Goal: Task Accomplishment & Management: Use online tool/utility

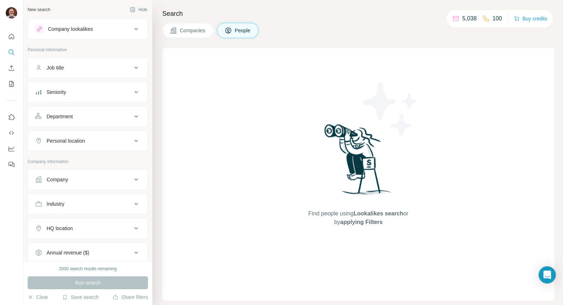
click at [59, 68] on div "Job title" at bounding box center [55, 67] width 17 height 7
click at [58, 64] on div "Job title" at bounding box center [55, 67] width 17 height 7
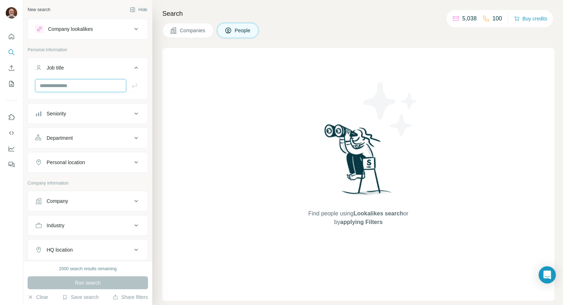
click at [61, 82] on input "text" at bounding box center [80, 85] width 91 height 13
type input "**********"
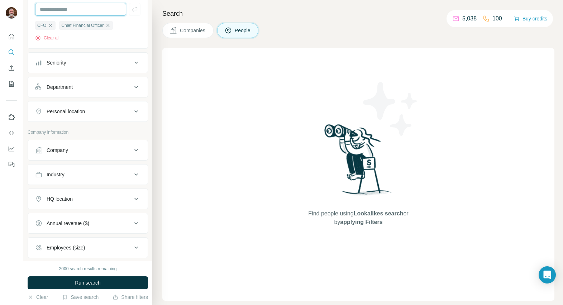
scroll to position [86, 0]
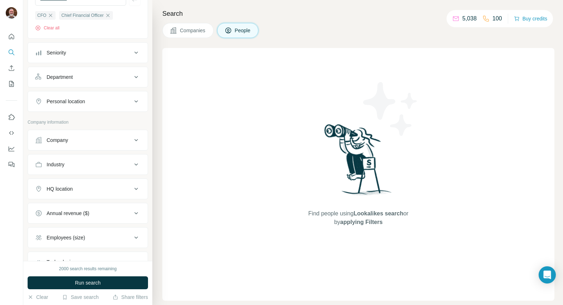
click at [71, 97] on button "Personal location" at bounding box center [88, 101] width 120 height 17
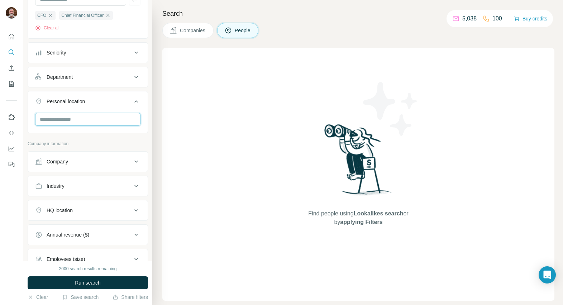
click at [73, 118] on input "text" at bounding box center [87, 119] width 105 height 13
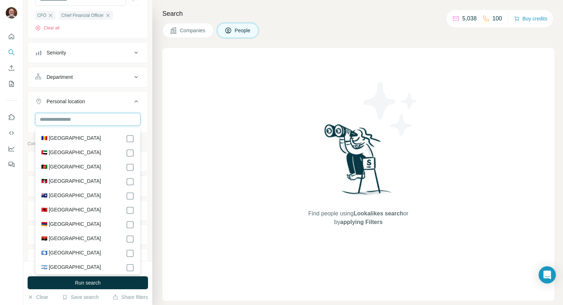
type input "*"
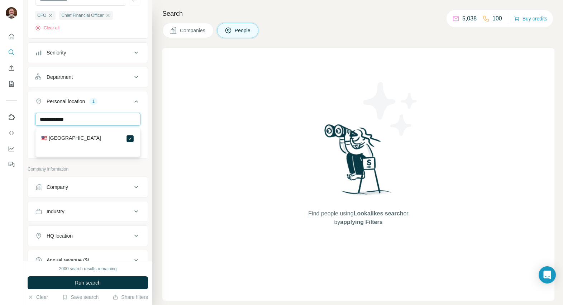
click at [84, 117] on input "**********" at bounding box center [87, 119] width 105 height 13
click at [71, 136] on label "🇺🇸 [GEOGRAPHIC_DATA]" at bounding box center [71, 138] width 60 height 9
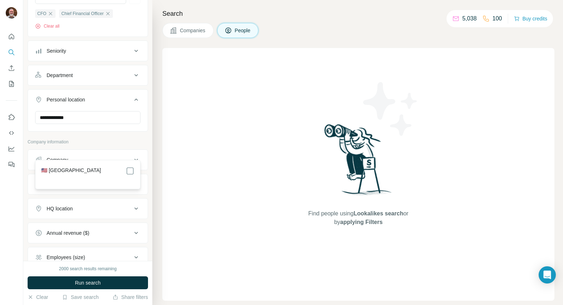
scroll to position [28, 0]
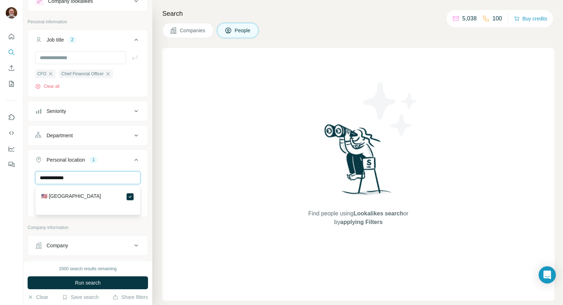
click at [77, 178] on input "**********" at bounding box center [87, 177] width 105 height 13
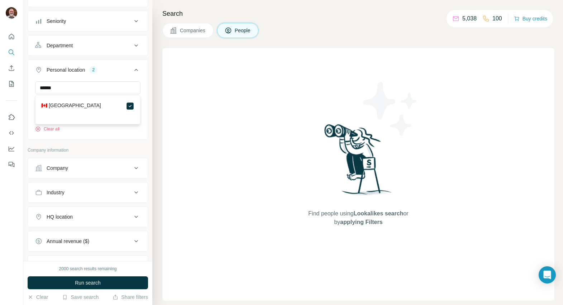
scroll to position [119, 0]
click at [75, 88] on input "******" at bounding box center [87, 87] width 105 height 13
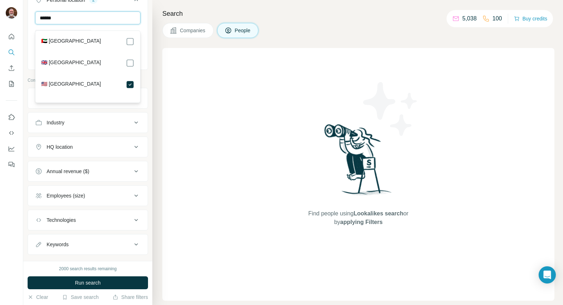
scroll to position [190, 0]
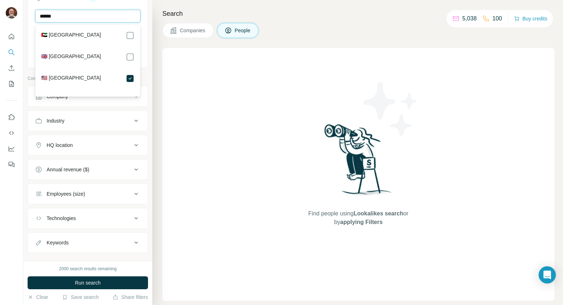
type input "******"
click at [126, 142] on div "HQ location" at bounding box center [83, 145] width 97 height 7
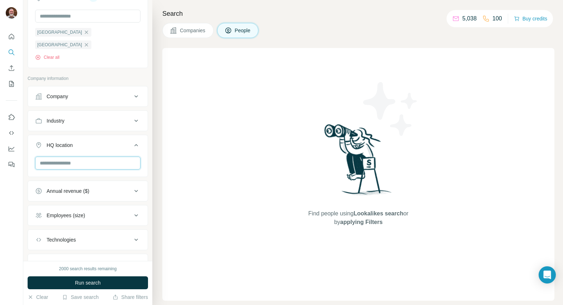
click at [55, 157] on input "text" at bounding box center [87, 163] width 105 height 13
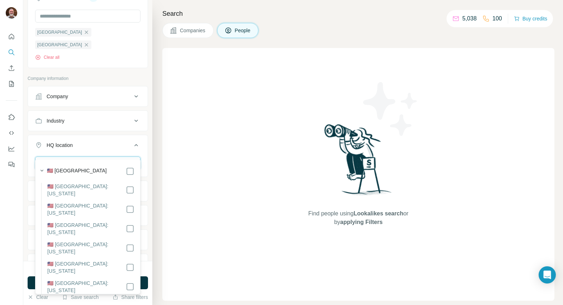
type input "**********"
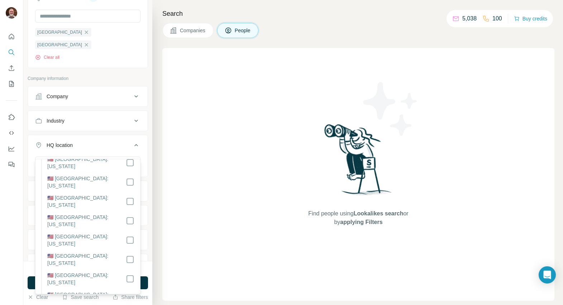
scroll to position [32, 0]
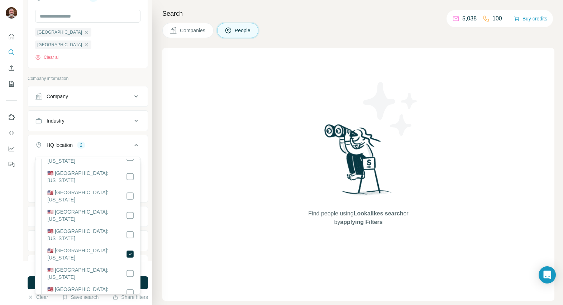
scroll to position [229, 0]
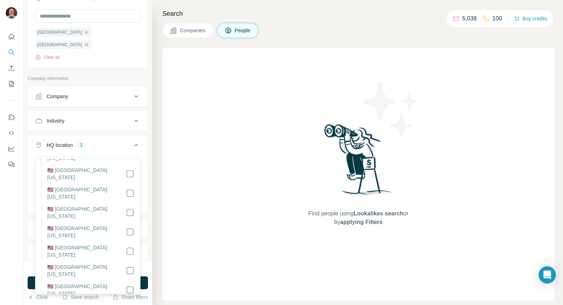
scroll to position [461, 0]
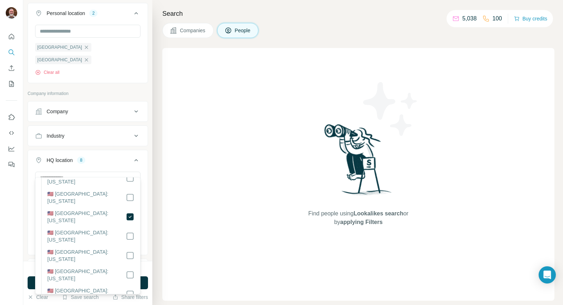
scroll to position [147, 0]
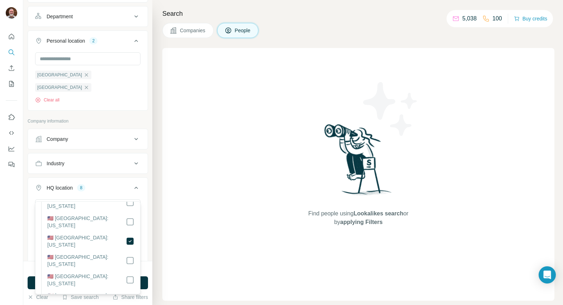
click at [137, 187] on icon at bounding box center [136, 188] width 4 height 2
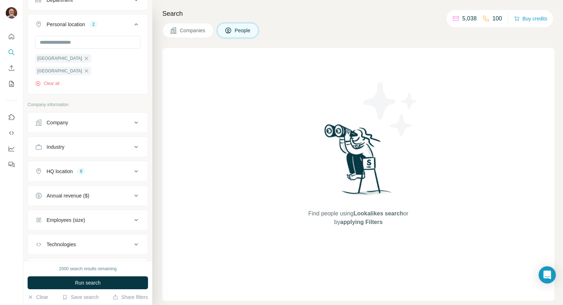
scroll to position [190, 0]
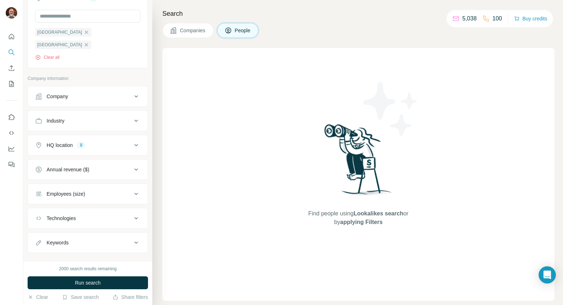
click at [136, 165] on icon at bounding box center [136, 169] width 9 height 9
click at [39, 207] on icon at bounding box center [39, 211] width 9 height 9
click at [39, 221] on icon at bounding box center [39, 225] width 9 height 9
click at [39, 234] on icon at bounding box center [39, 238] width 9 height 9
click at [38, 247] on icon at bounding box center [39, 251] width 9 height 9
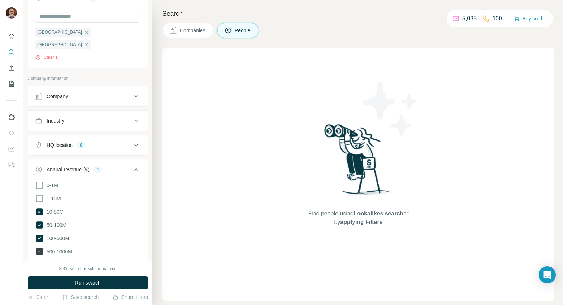
click at [38, 248] on icon at bounding box center [39, 251] width 7 height 7
click at [37, 194] on icon at bounding box center [39, 198] width 9 height 9
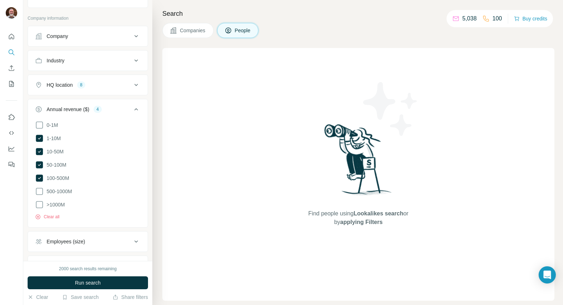
scroll to position [296, 0]
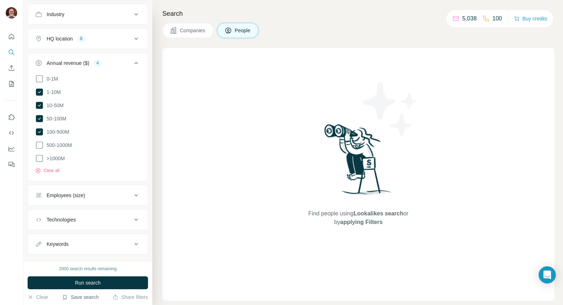
click at [81, 299] on button "Save search" at bounding box center [80, 296] width 37 height 7
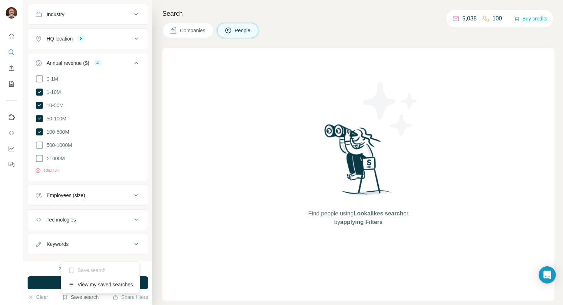
click at [68, 296] on button "Save search" at bounding box center [80, 296] width 37 height 7
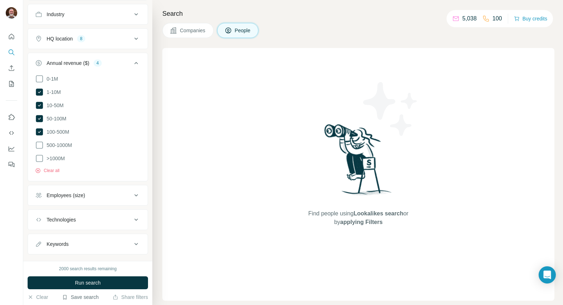
click at [68, 296] on button "Save search" at bounding box center [80, 296] width 37 height 7
click at [80, 269] on div "Save search" at bounding box center [101, 270] width 76 height 14
click at [63, 296] on icon "button" at bounding box center [64, 297] width 3 height 4
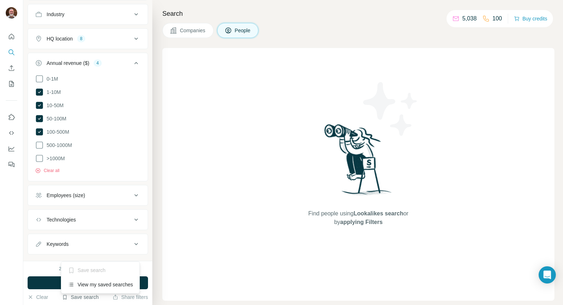
click at [77, 271] on div "Save search" at bounding box center [101, 270] width 76 height 14
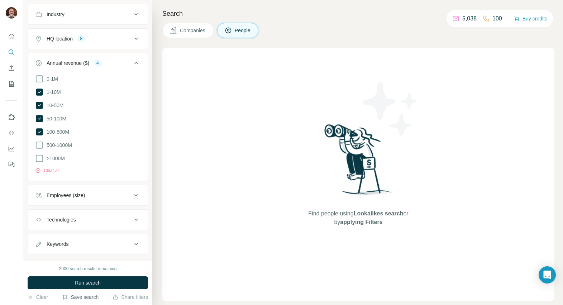
click at [73, 295] on button "Save search" at bounding box center [80, 296] width 37 height 7
click at [24, 261] on div "2000 search results remaining Run search Clear Save search Share filters" at bounding box center [87, 283] width 129 height 44
click at [68, 284] on button "Run search" at bounding box center [88, 282] width 120 height 13
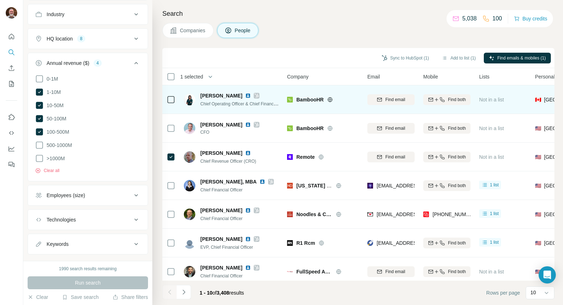
scroll to position [91, 0]
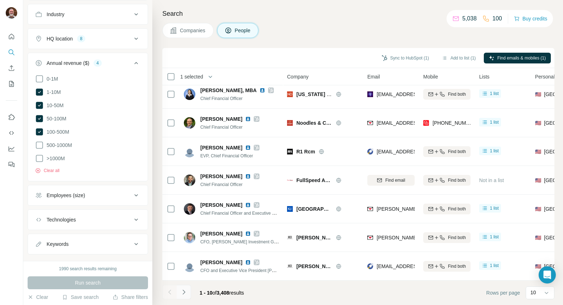
click at [185, 292] on icon "Navigate to next page" at bounding box center [183, 291] width 7 height 7
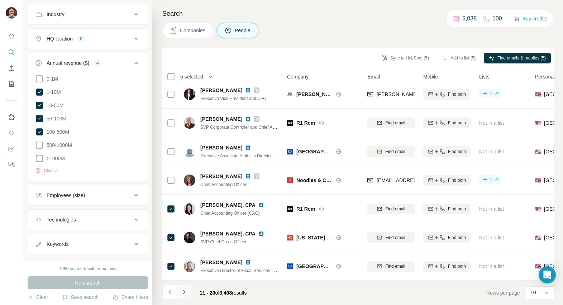
click at [184, 292] on icon "Navigate to next page" at bounding box center [183, 291] width 7 height 7
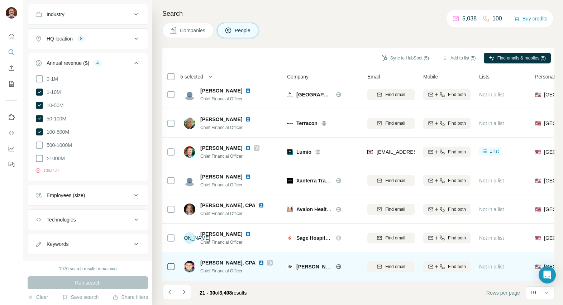
scroll to position [0, 0]
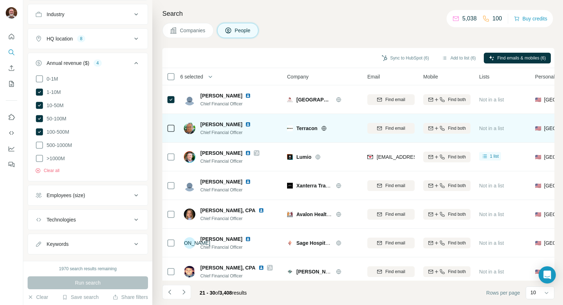
click at [167, 129] on icon at bounding box center [171, 128] width 9 height 9
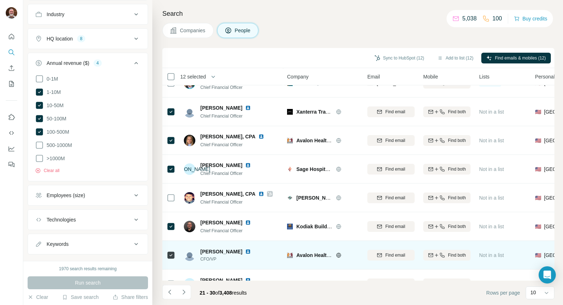
scroll to position [91, 0]
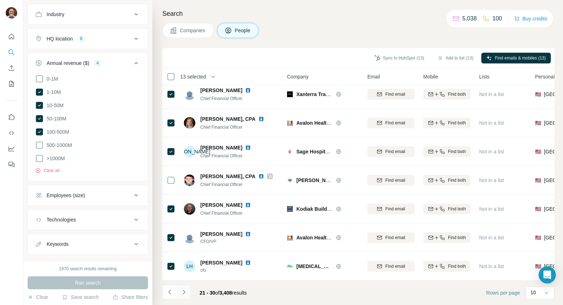
click at [184, 294] on icon "Navigate to next page" at bounding box center [183, 291] width 7 height 7
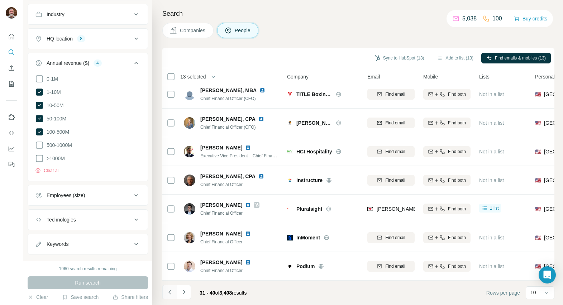
click at [168, 292] on icon "Navigate to previous page" at bounding box center [169, 291] width 7 height 7
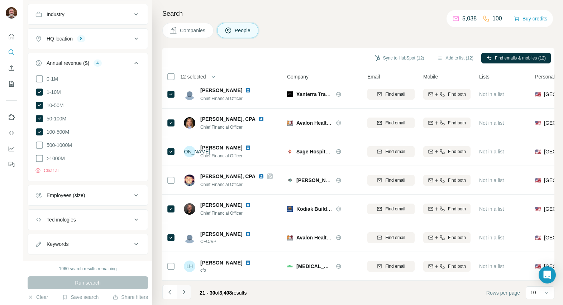
click at [184, 291] on icon "Navigate to next page" at bounding box center [183, 291] width 3 height 5
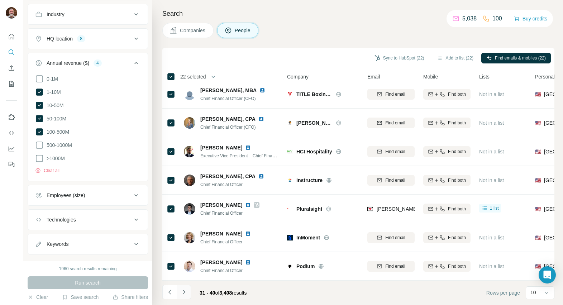
click at [179, 293] on button "Navigate to next page" at bounding box center [184, 292] width 14 height 14
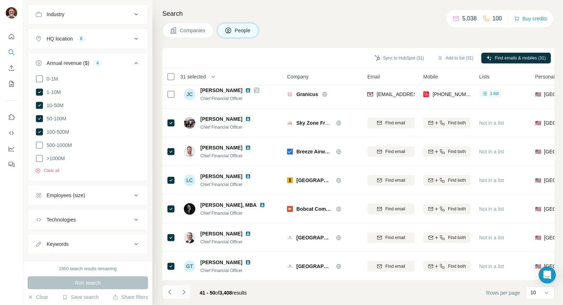
click at [181, 292] on icon "Navigate to next page" at bounding box center [183, 291] width 7 height 7
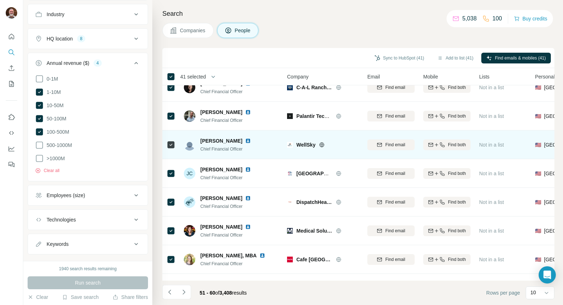
scroll to position [0, 0]
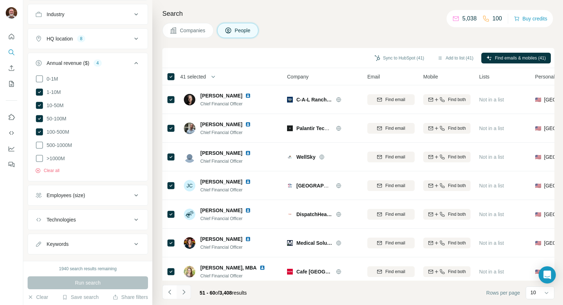
click at [183, 292] on icon "Navigate to next page" at bounding box center [183, 291] width 7 height 7
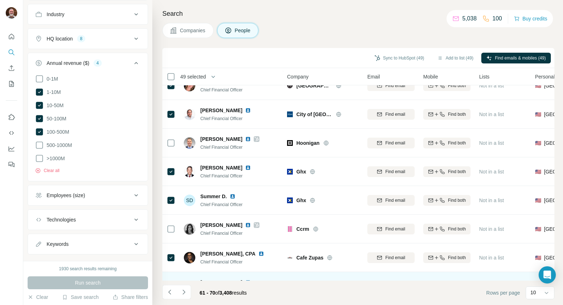
scroll to position [91, 0]
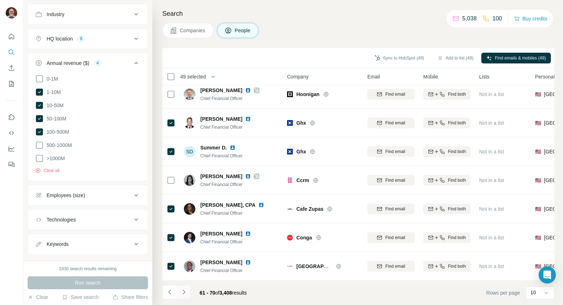
click at [181, 293] on icon "Navigate to next page" at bounding box center [183, 291] width 7 height 7
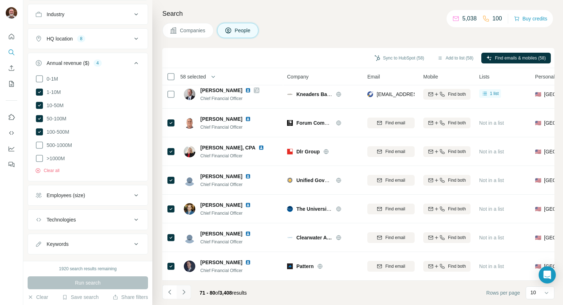
click at [181, 293] on icon "Navigate to next page" at bounding box center [183, 291] width 7 height 7
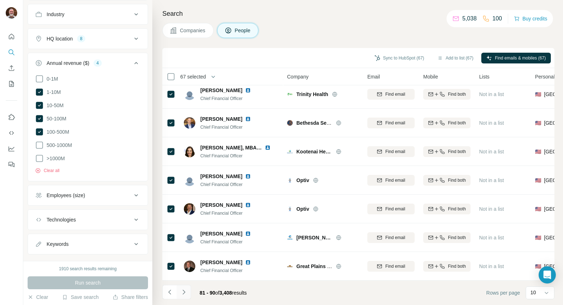
click at [184, 291] on icon "Navigate to next page" at bounding box center [183, 291] width 3 height 5
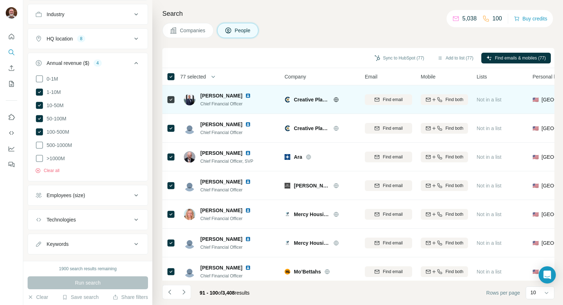
scroll to position [91, 3]
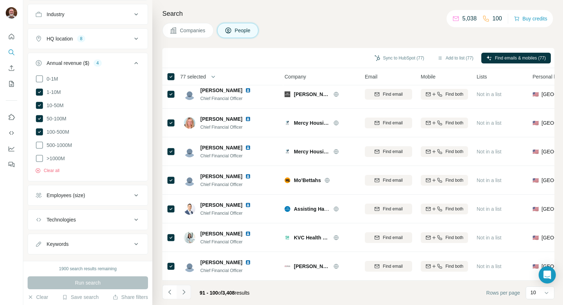
click at [183, 291] on icon "Navigate to next page" at bounding box center [183, 291] width 7 height 7
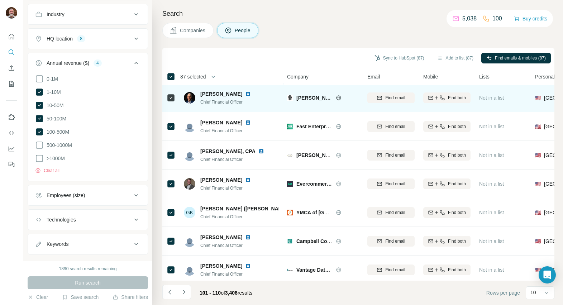
scroll to position [91, 0]
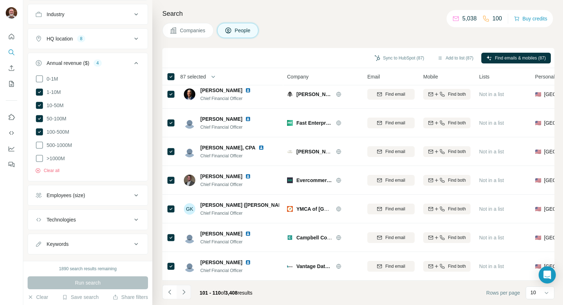
click at [183, 292] on icon "Navigate to next page" at bounding box center [183, 291] width 7 height 7
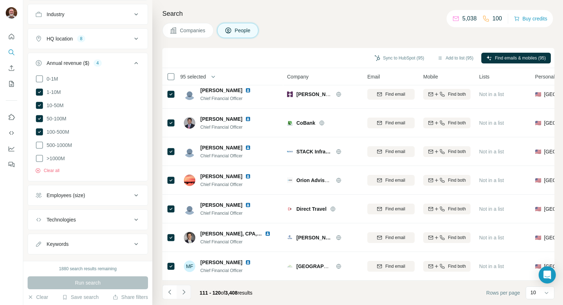
click at [186, 291] on icon "Navigate to next page" at bounding box center [183, 291] width 7 height 7
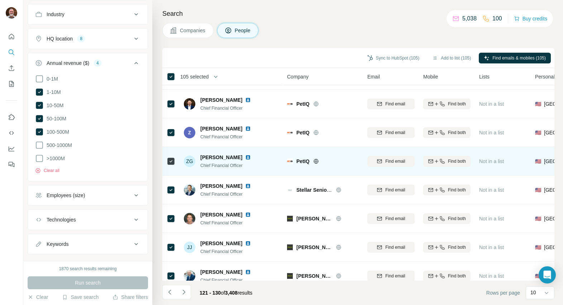
scroll to position [0, 0]
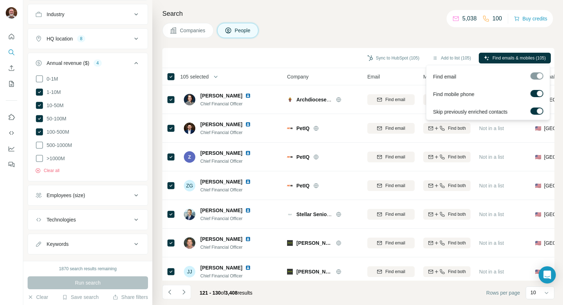
click at [537, 92] on div at bounding box center [540, 94] width 6 height 6
click at [531, 58] on span "Find emails (105)" at bounding box center [528, 58] width 33 height 6
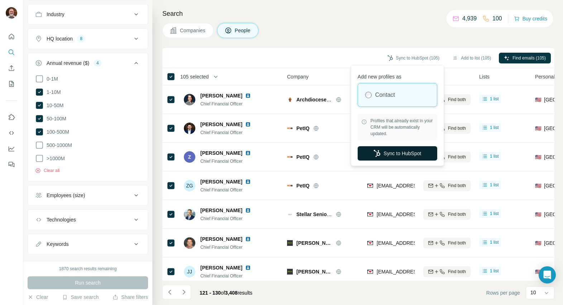
click at [407, 153] on button "Sync to HubSpot" at bounding box center [398, 153] width 80 height 14
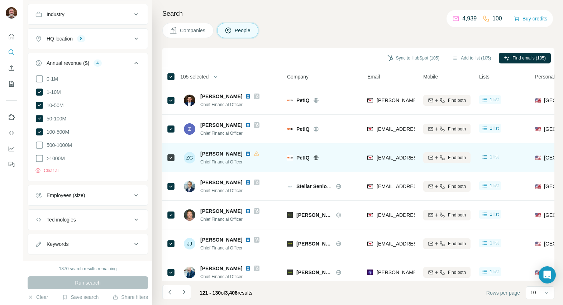
scroll to position [30, 0]
